Goal: Find specific page/section: Find specific page/section

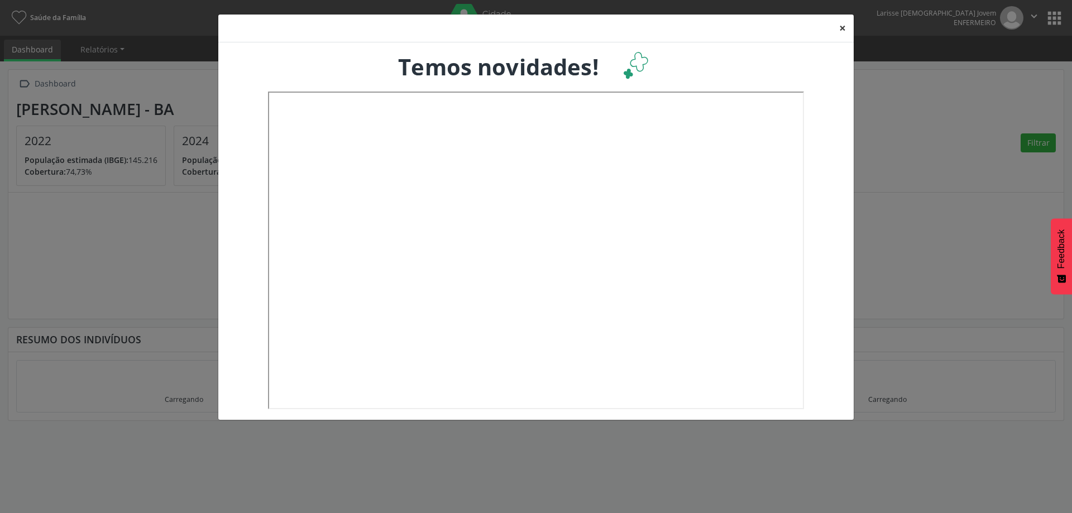
click at [844, 24] on button "×" at bounding box center [843, 28] width 22 height 27
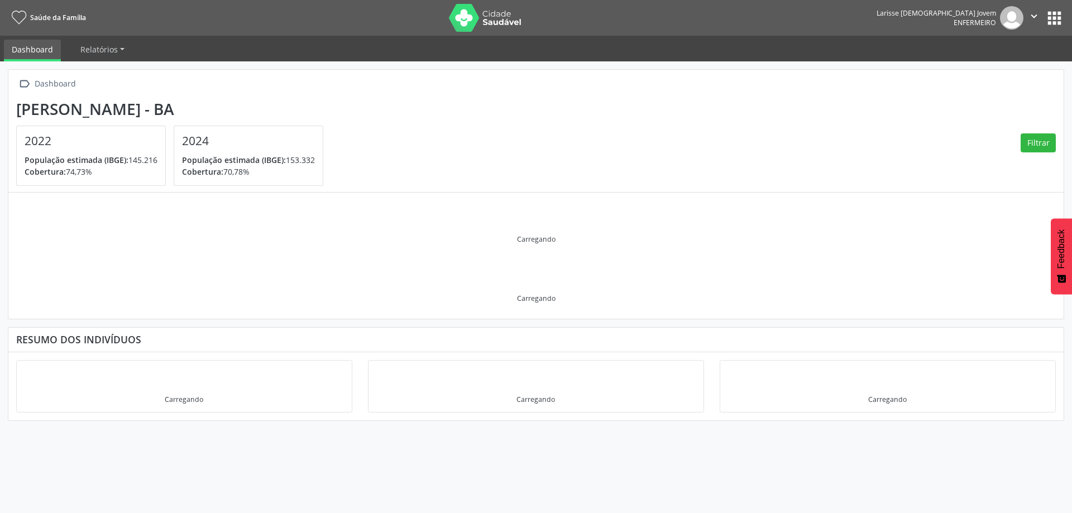
click at [1057, 7] on div "Larisse [DEMOGRAPHIC_DATA] Jovem Enfermeiro  Configurações Sair apps" at bounding box center [971, 17] width 188 height 23
click at [1057, 10] on button "apps" at bounding box center [1055, 18] width 20 height 20
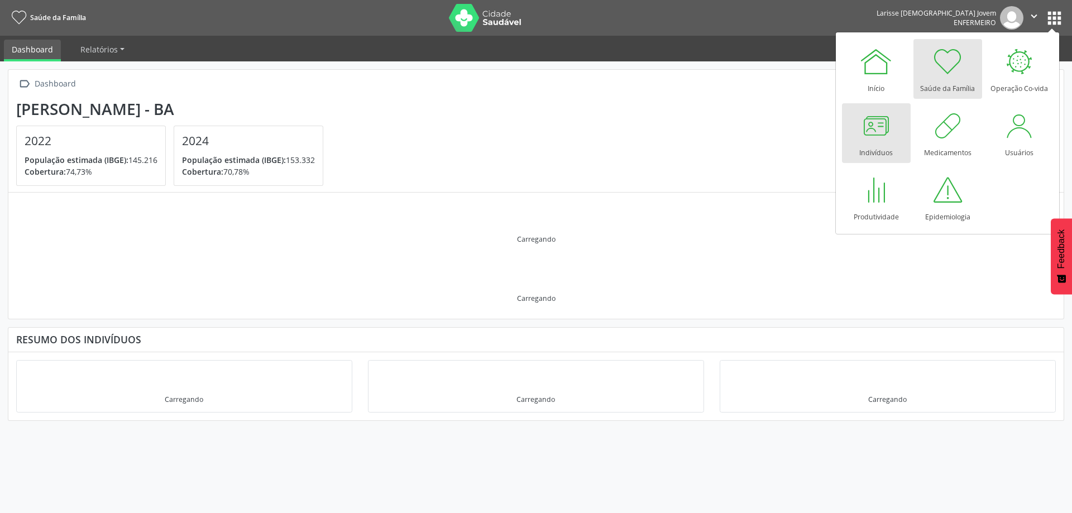
click at [886, 141] on div at bounding box center [876, 126] width 34 height 34
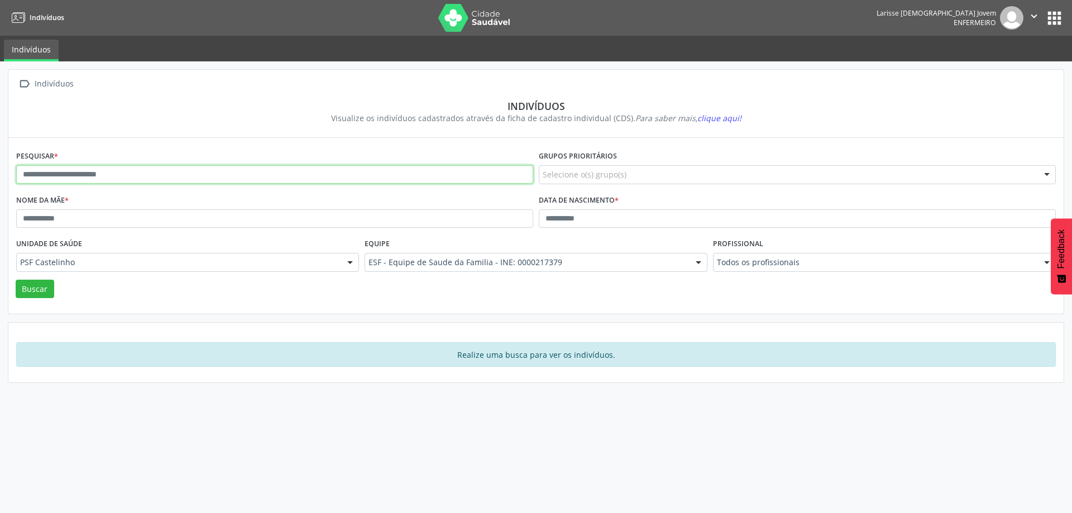
click at [126, 172] on input "text" at bounding box center [274, 174] width 517 height 19
type input "**********"
click at [16, 280] on button "Buscar" at bounding box center [35, 289] width 39 height 19
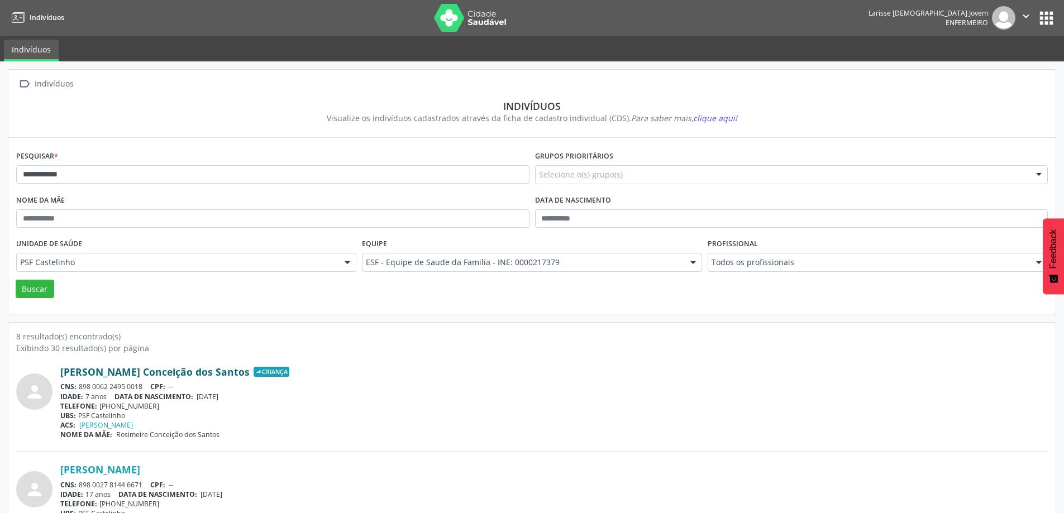
click at [219, 370] on link "[PERSON_NAME] Conceição dos Santos" at bounding box center [154, 372] width 189 height 12
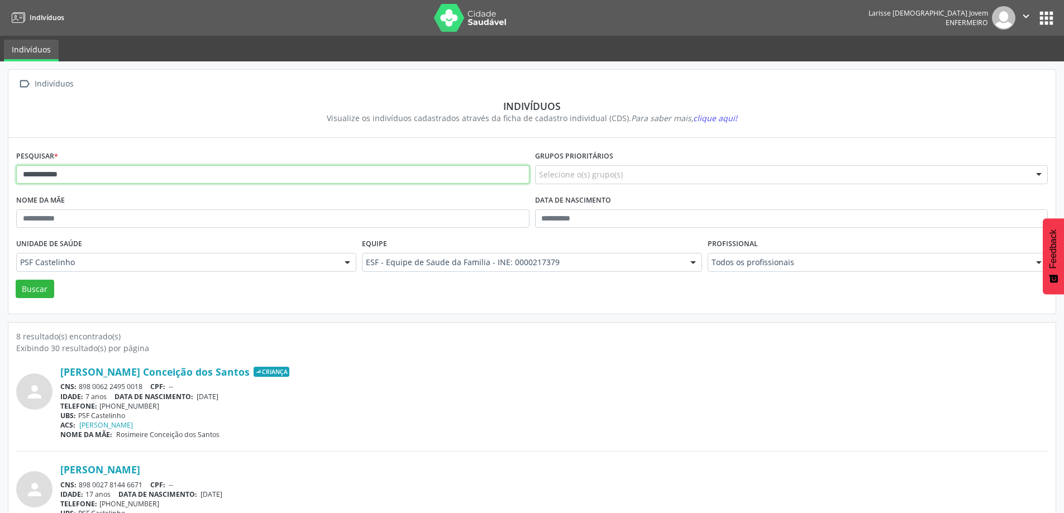
click at [93, 179] on input "**********" at bounding box center [272, 174] width 513 height 19
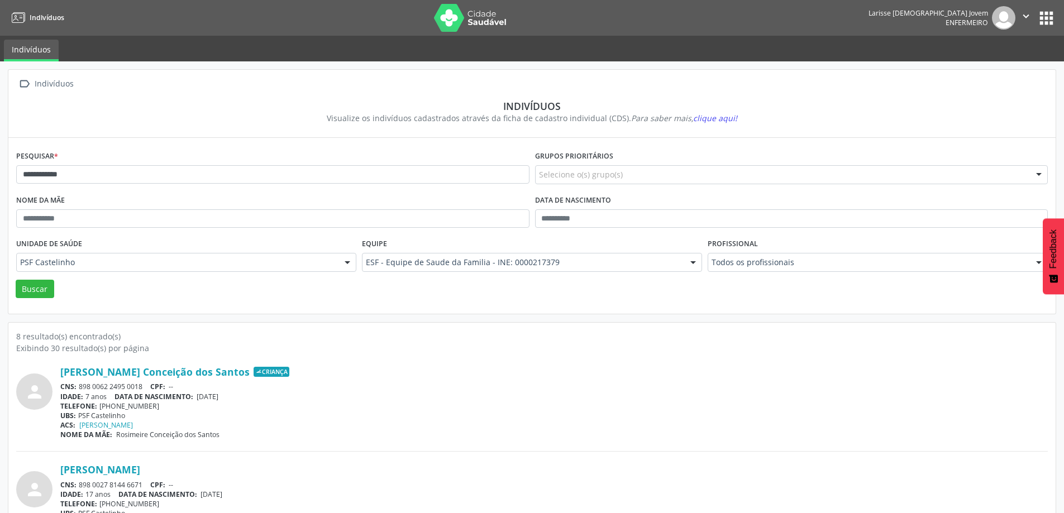
click at [1046, 22] on button "apps" at bounding box center [1047, 18] width 20 height 20
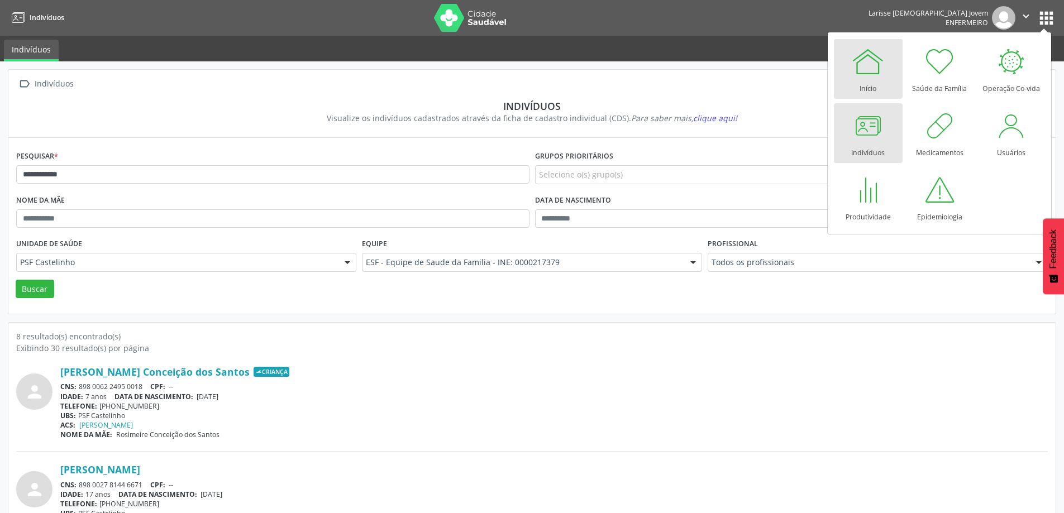
click at [875, 66] on div at bounding box center [868, 62] width 34 height 34
